Goal: Find specific page/section: Find specific page/section

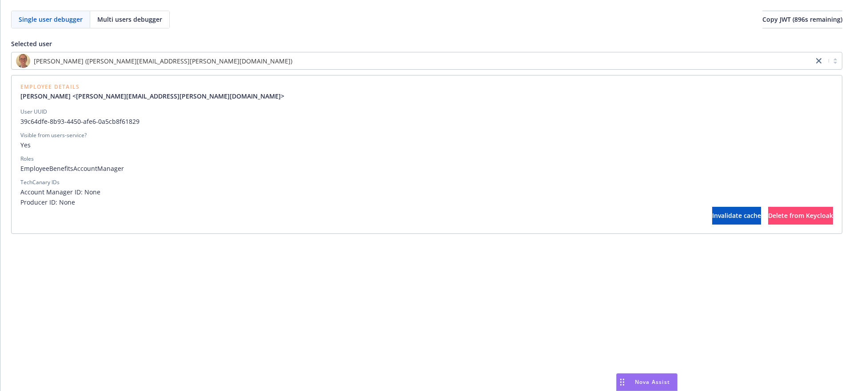
click at [452, 173] on span "EmployeeBenefitsAccountManager" at bounding box center [426, 168] width 813 height 9
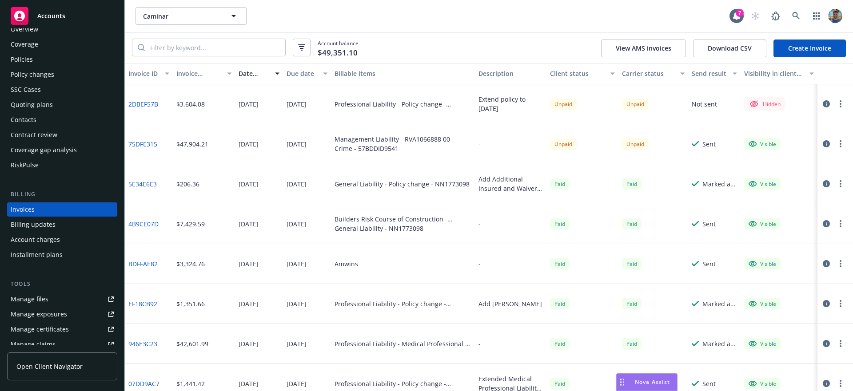
drag, startPoint x: 677, startPoint y: 69, endPoint x: 693, endPoint y: 72, distance: 15.7
click at [693, 72] on div "Invoice ID Invoice amount Date issued Due date Billable items Description Clien…" at bounding box center [489, 73] width 728 height 21
click at [823, 183] on icon "button" at bounding box center [826, 183] width 7 height 7
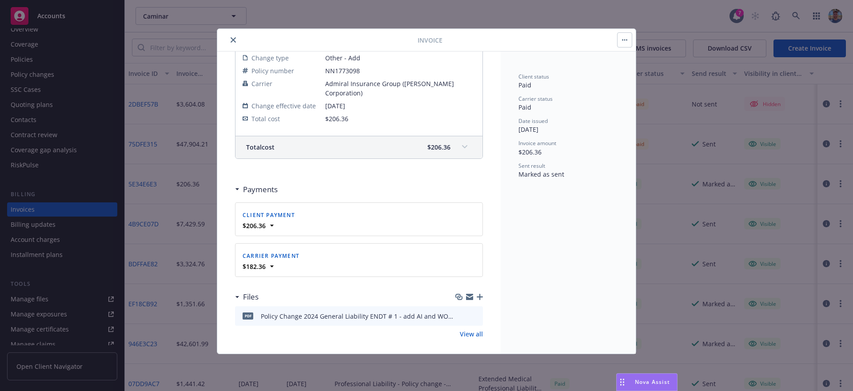
scroll to position [182, 0]
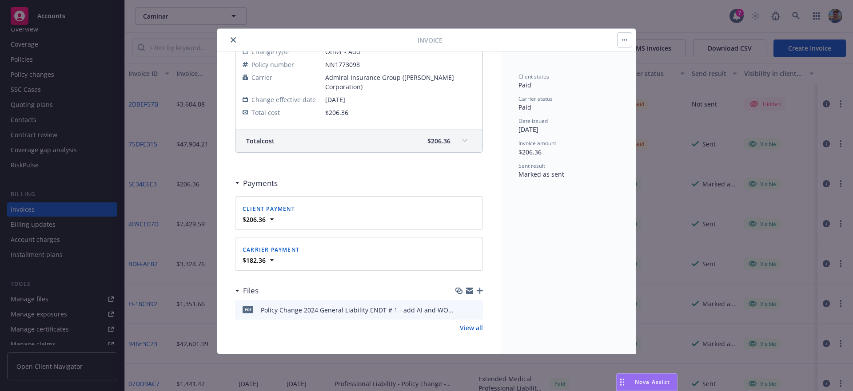
click at [267, 220] on div "$206.36" at bounding box center [359, 219] width 236 height 9
click at [270, 219] on icon at bounding box center [271, 219] width 9 height 9
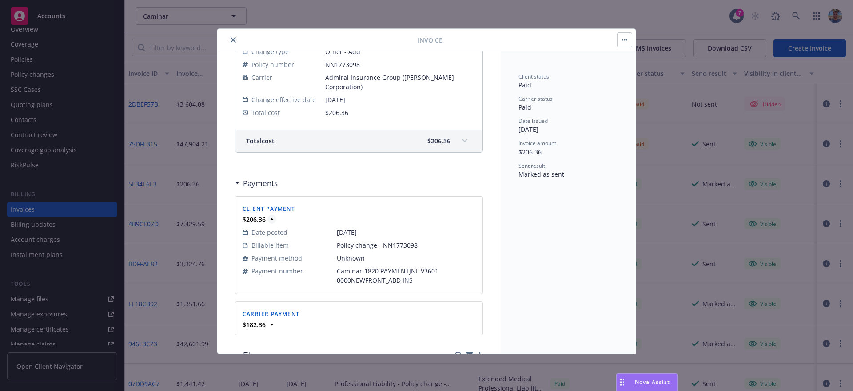
click at [275, 220] on icon at bounding box center [271, 219] width 9 height 9
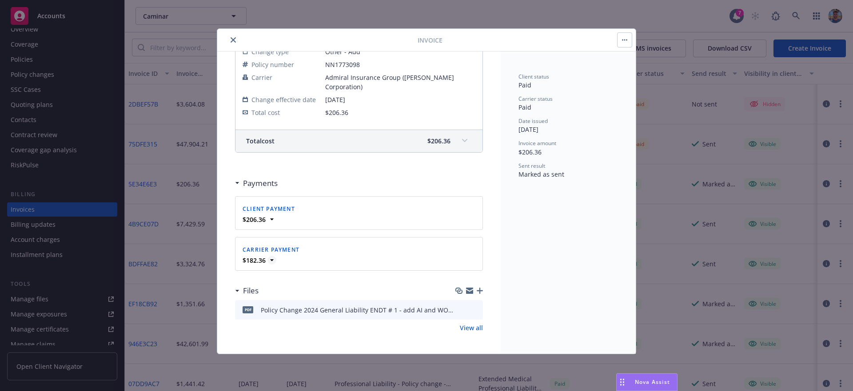
click at [271, 262] on icon at bounding box center [271, 260] width 9 height 9
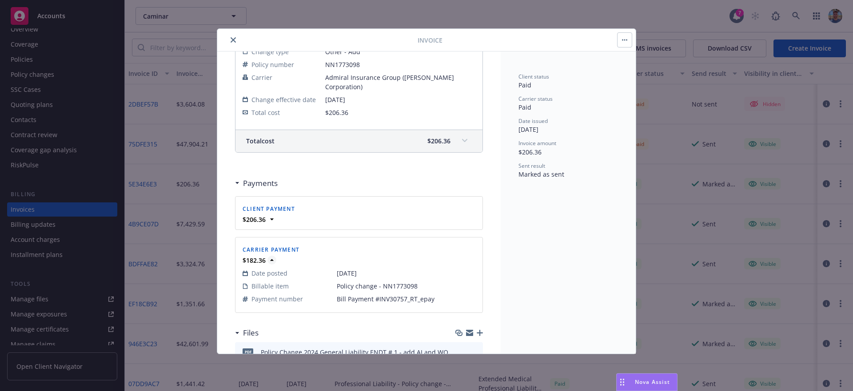
click at [272, 261] on icon at bounding box center [271, 260] width 9 height 9
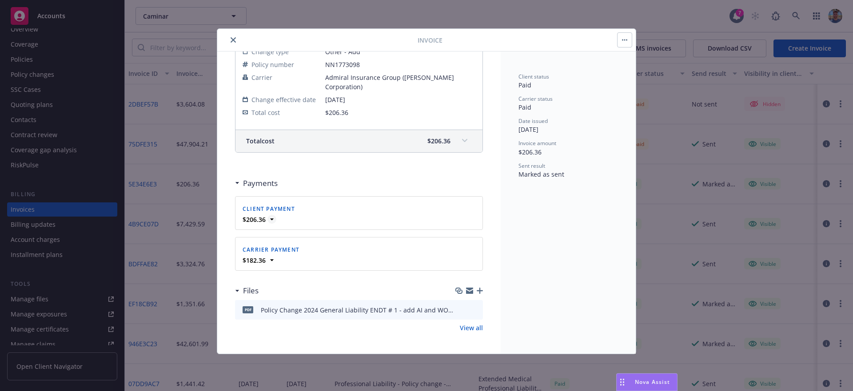
click at [271, 221] on icon at bounding box center [271, 219] width 9 height 9
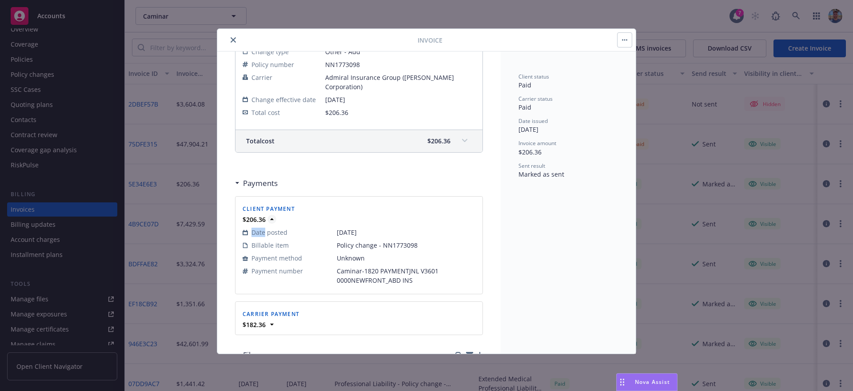
click at [271, 221] on icon at bounding box center [271, 219] width 9 height 9
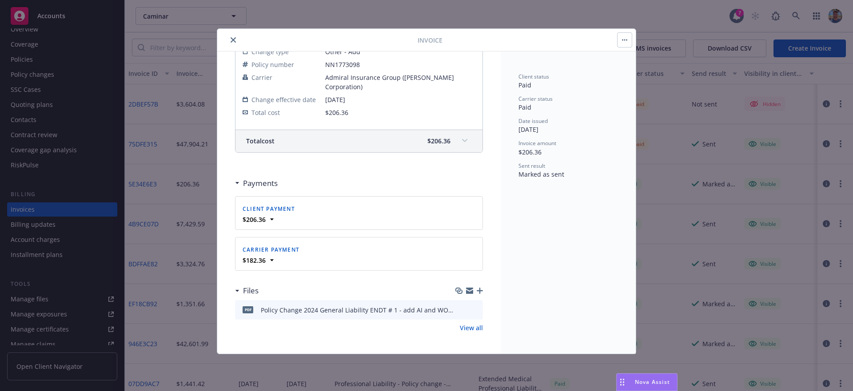
click at [275, 255] on div "Carrier payment" at bounding box center [271, 249] width 60 height 13
click at [272, 259] on icon at bounding box center [271, 260] width 9 height 9
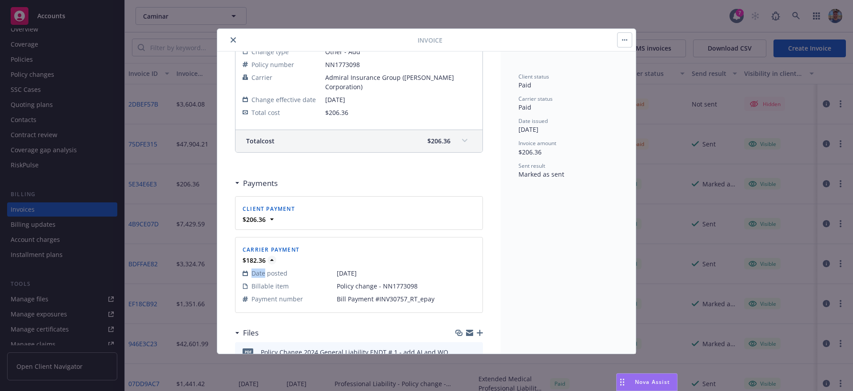
click at [272, 259] on icon at bounding box center [271, 260] width 9 height 9
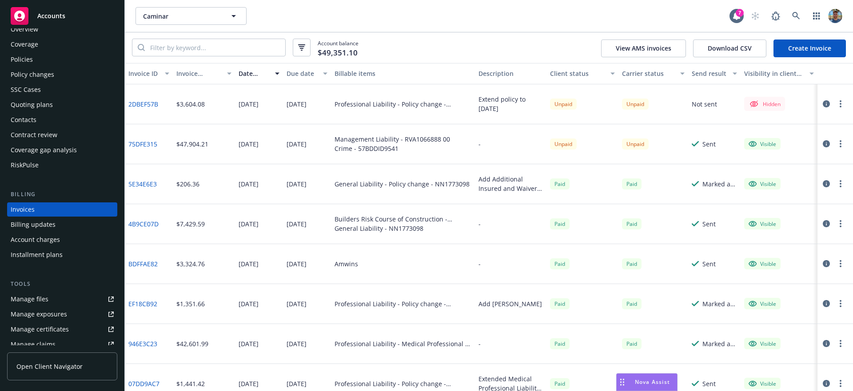
click at [47, 52] on div "Policies" at bounding box center [62, 59] width 103 height 14
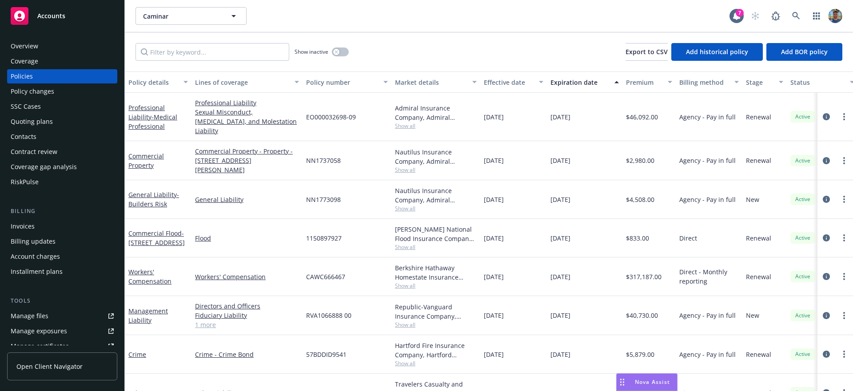
click at [708, 228] on div "Direct" at bounding box center [709, 238] width 67 height 39
click at [732, 234] on div "Direct" at bounding box center [709, 238] width 67 height 39
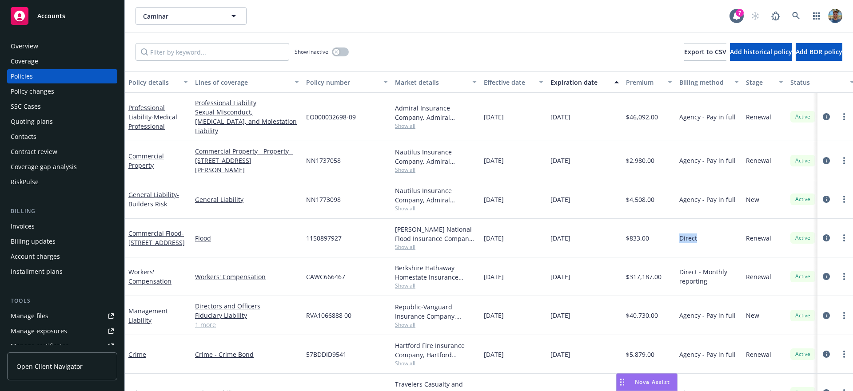
drag, startPoint x: 655, startPoint y: 381, endPoint x: 662, endPoint y: 383, distance: 7.2
click at [656, 381] on span "Nova Assist" at bounding box center [652, 383] width 35 height 8
